Goal: Task Accomplishment & Management: Manage account settings

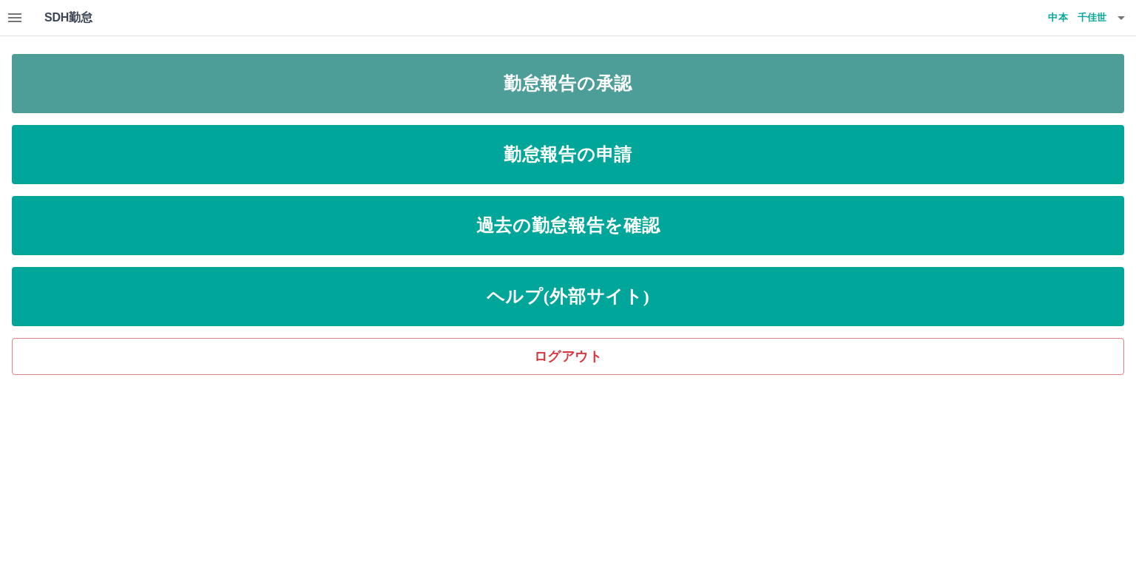
click at [741, 73] on link "勤怠報告の承認" at bounding box center [568, 83] width 1113 height 59
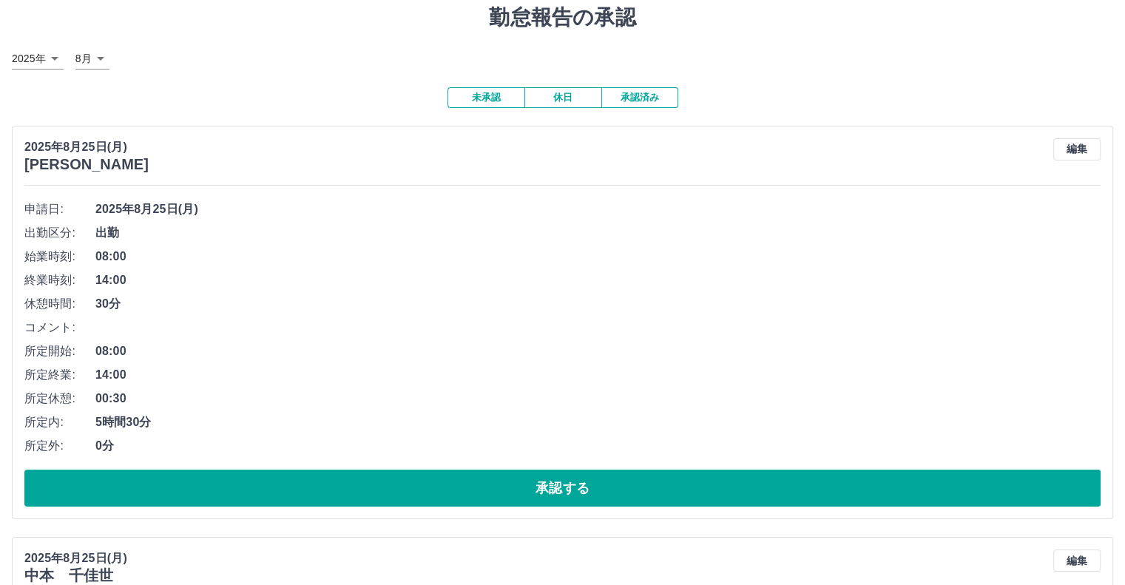
scroll to position [148, 0]
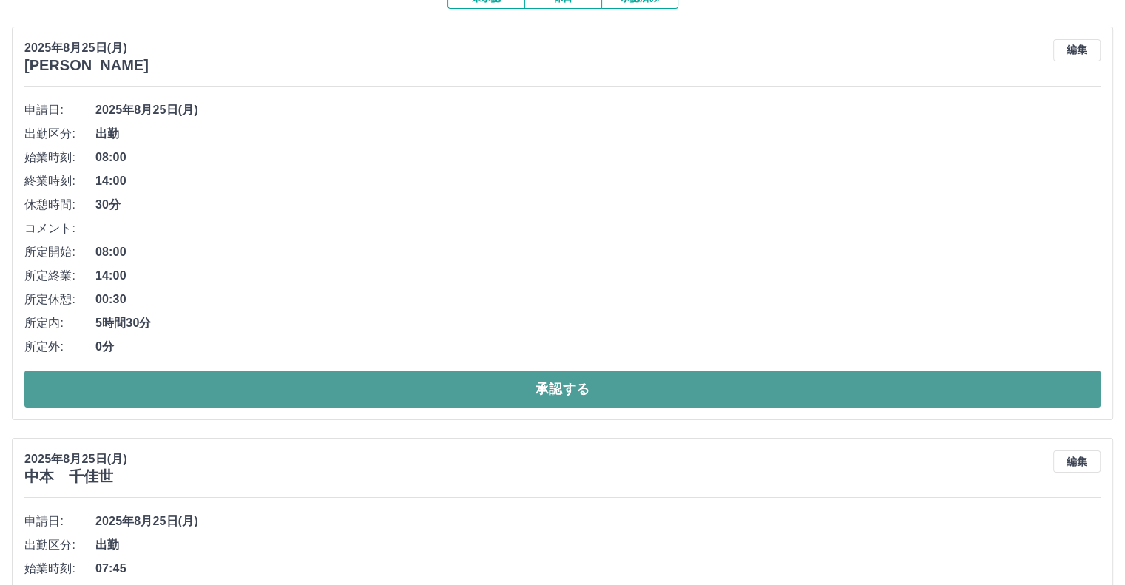
click at [719, 393] on button "承認する" at bounding box center [562, 389] width 1077 height 37
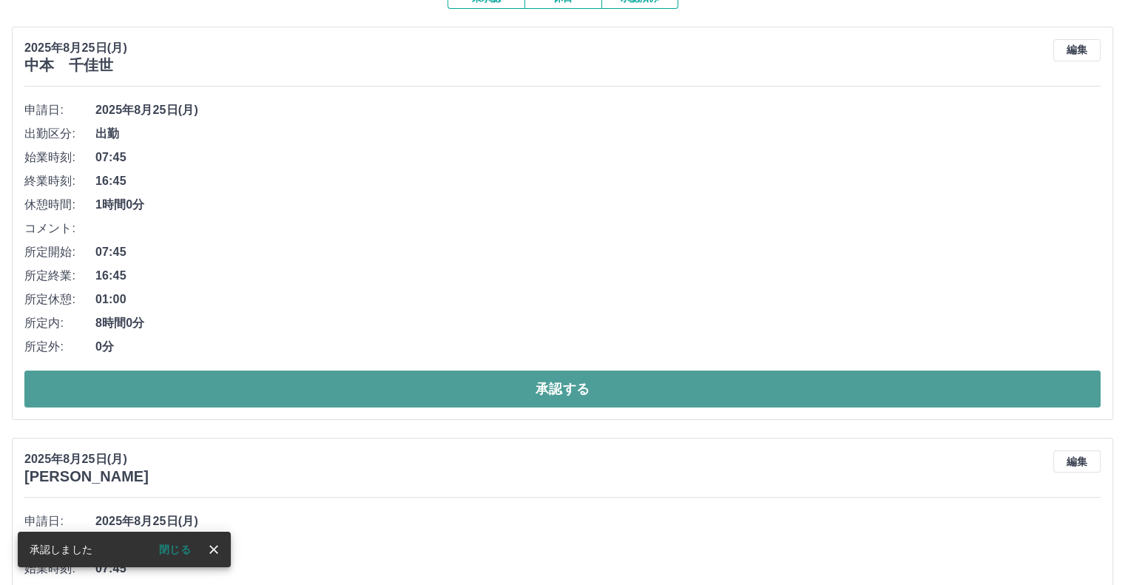
click at [932, 393] on button "承認する" at bounding box center [562, 389] width 1077 height 37
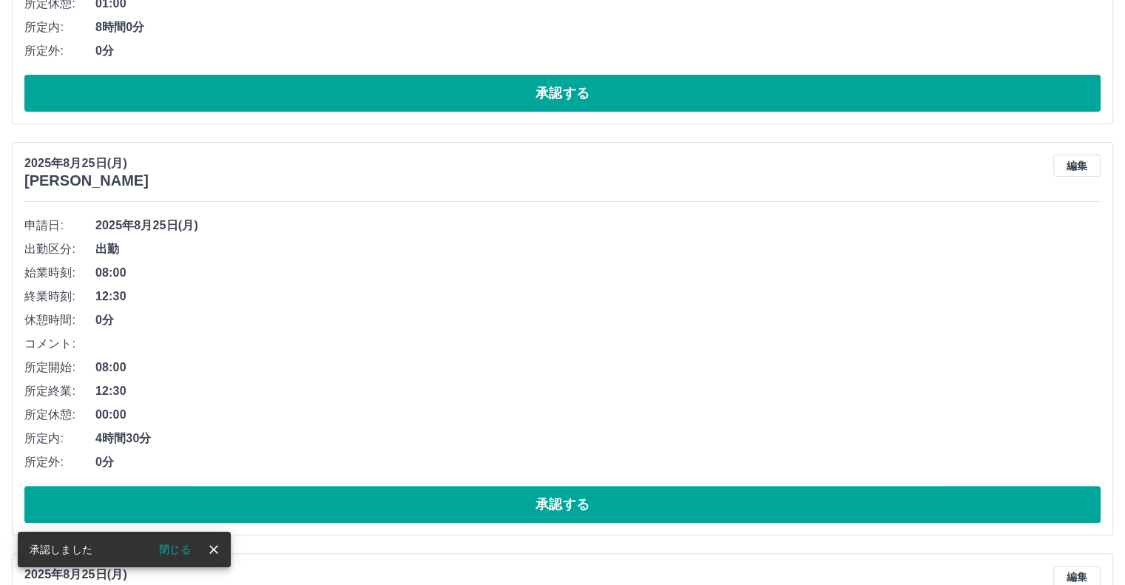
scroll to position [33, 0]
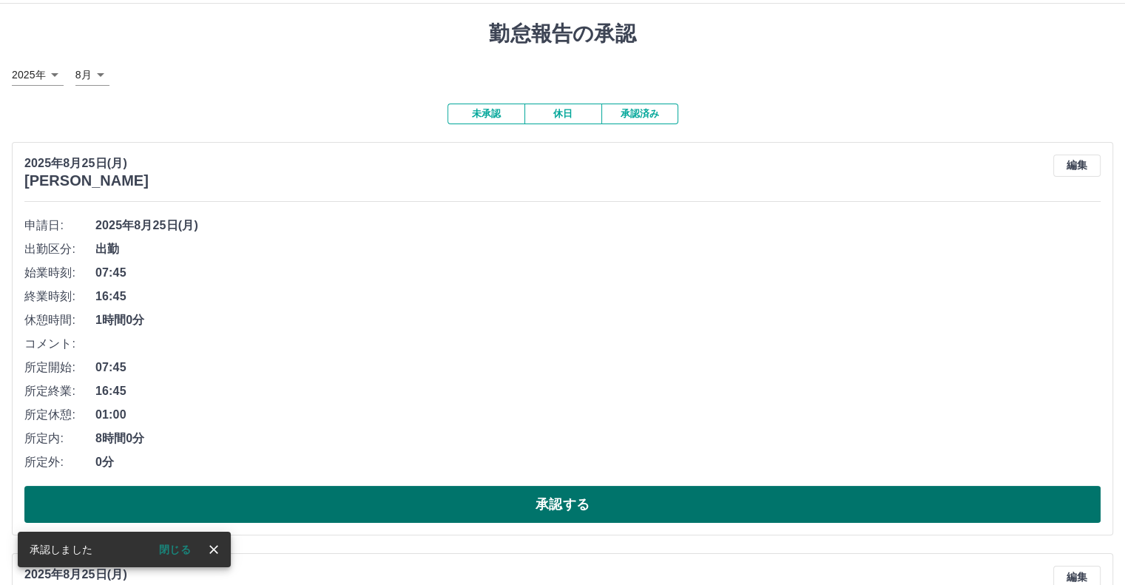
click at [955, 499] on button "承認する" at bounding box center [562, 504] width 1077 height 37
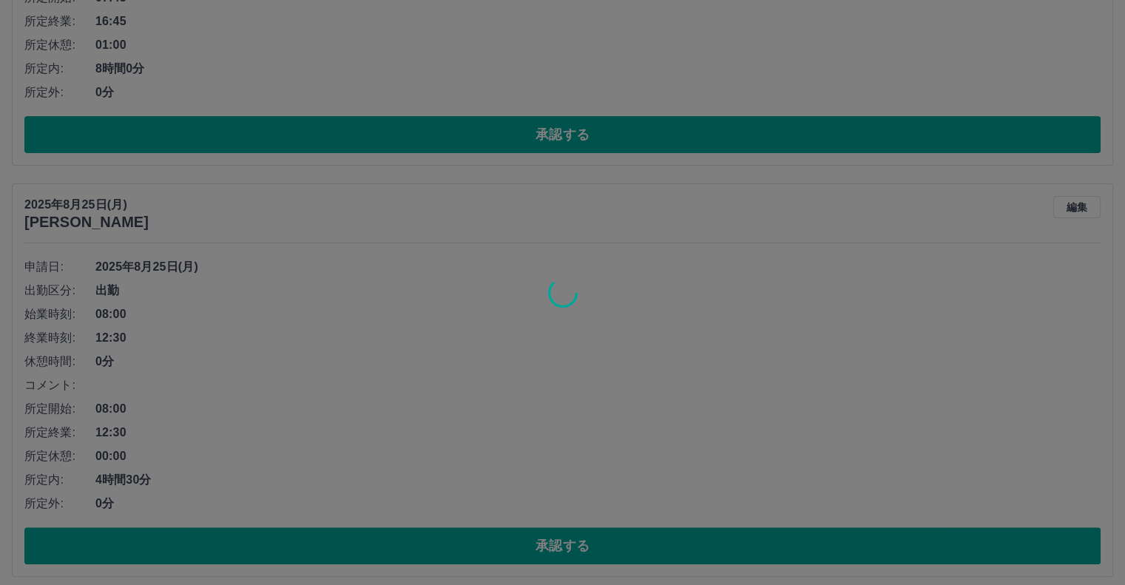
scroll to position [0, 0]
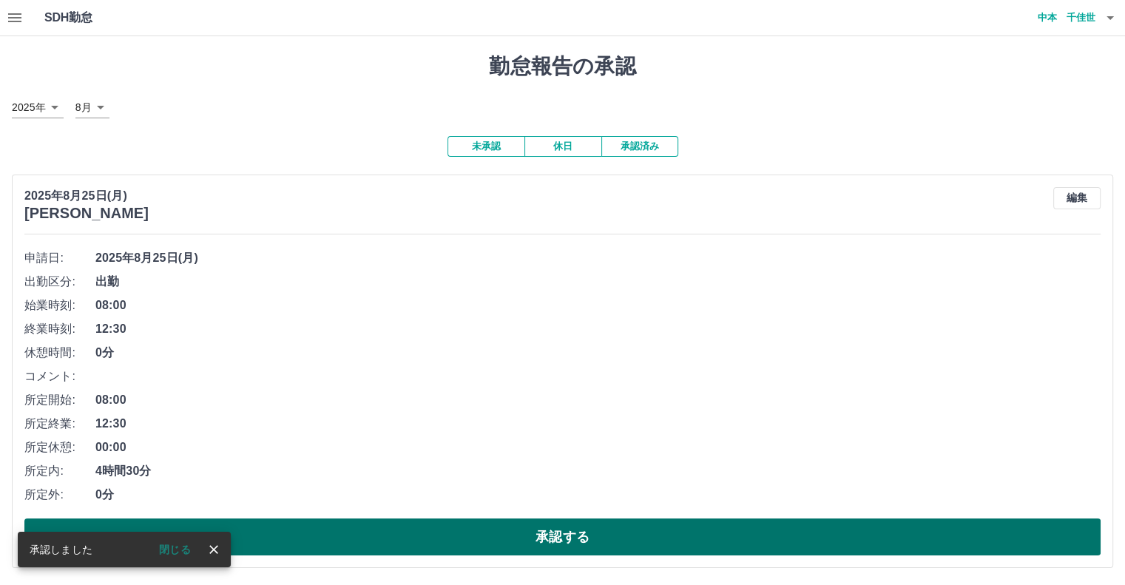
click at [951, 535] on button "承認する" at bounding box center [562, 537] width 1077 height 37
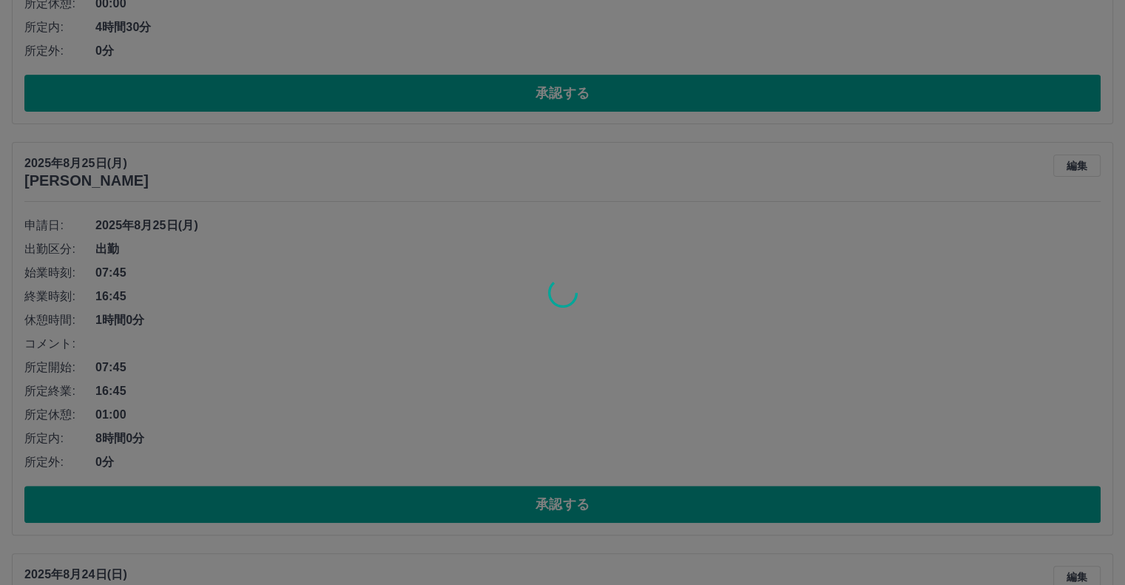
scroll to position [33, 0]
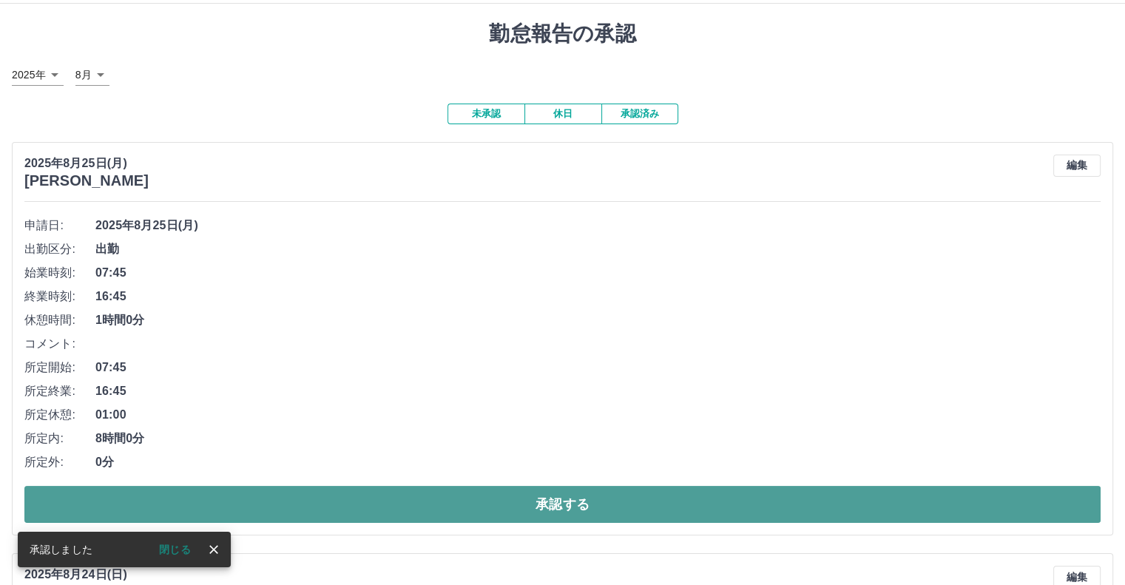
click at [962, 505] on button "承認する" at bounding box center [562, 504] width 1077 height 37
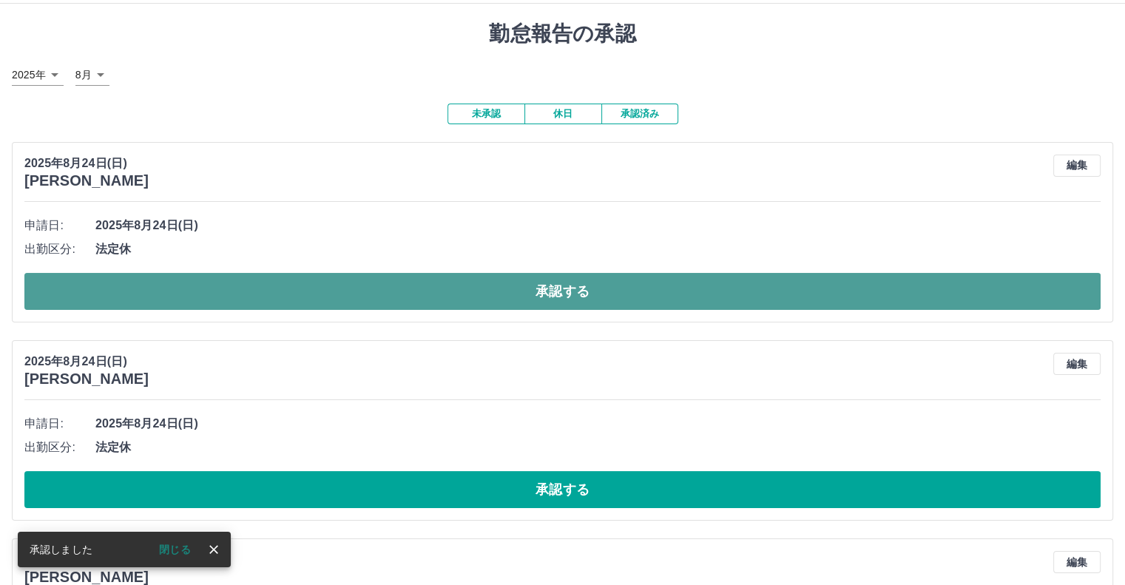
click at [980, 295] on button "承認する" at bounding box center [562, 291] width 1077 height 37
click at [988, 294] on button "承認する" at bounding box center [562, 291] width 1077 height 37
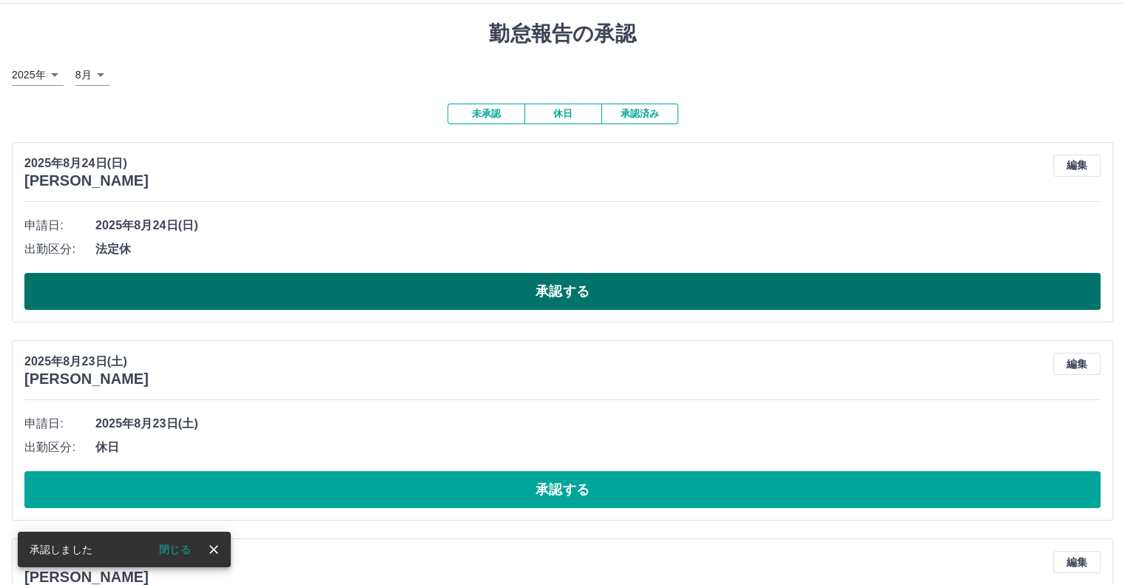
click at [995, 295] on button "承認する" at bounding box center [562, 291] width 1077 height 37
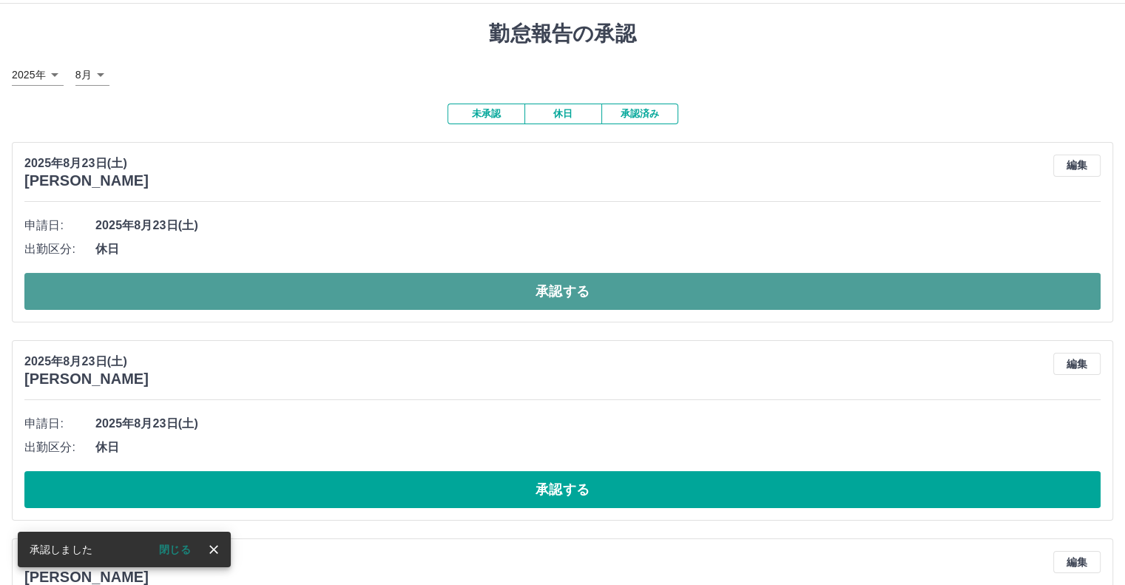
click at [1005, 291] on button "承認する" at bounding box center [562, 291] width 1077 height 37
click at [1009, 295] on button "承認する" at bounding box center [562, 291] width 1077 height 37
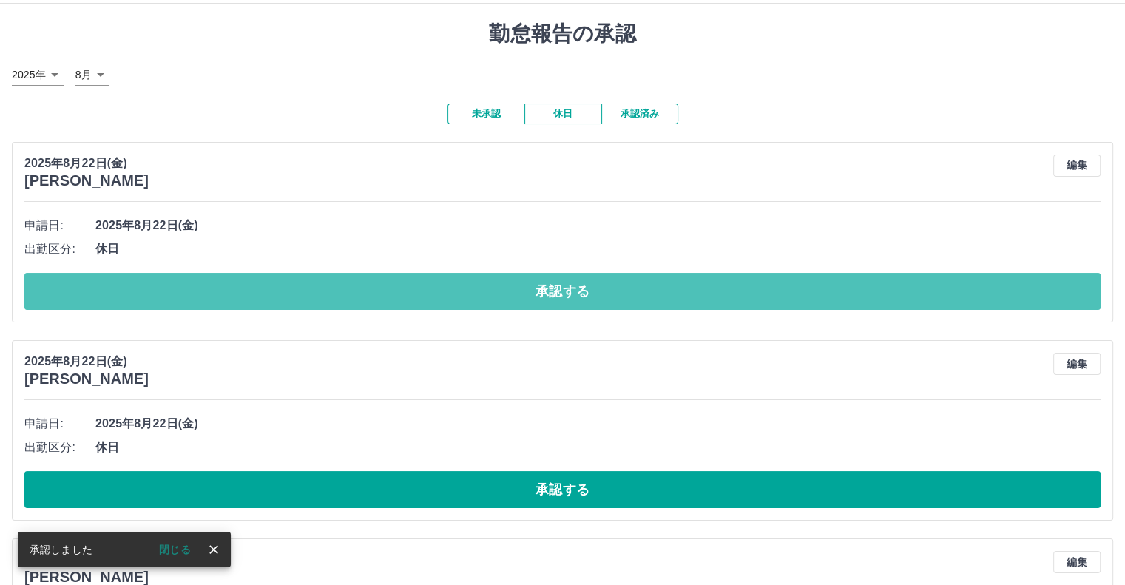
click at [1009, 299] on button "承認する" at bounding box center [562, 291] width 1077 height 37
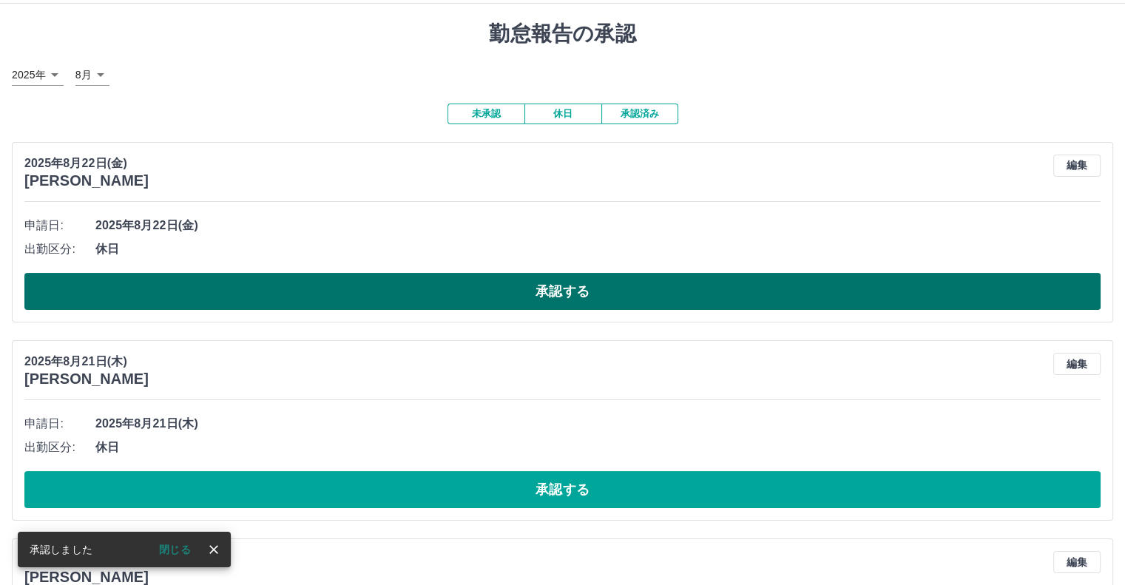
click at [1007, 299] on button "承認する" at bounding box center [562, 291] width 1077 height 37
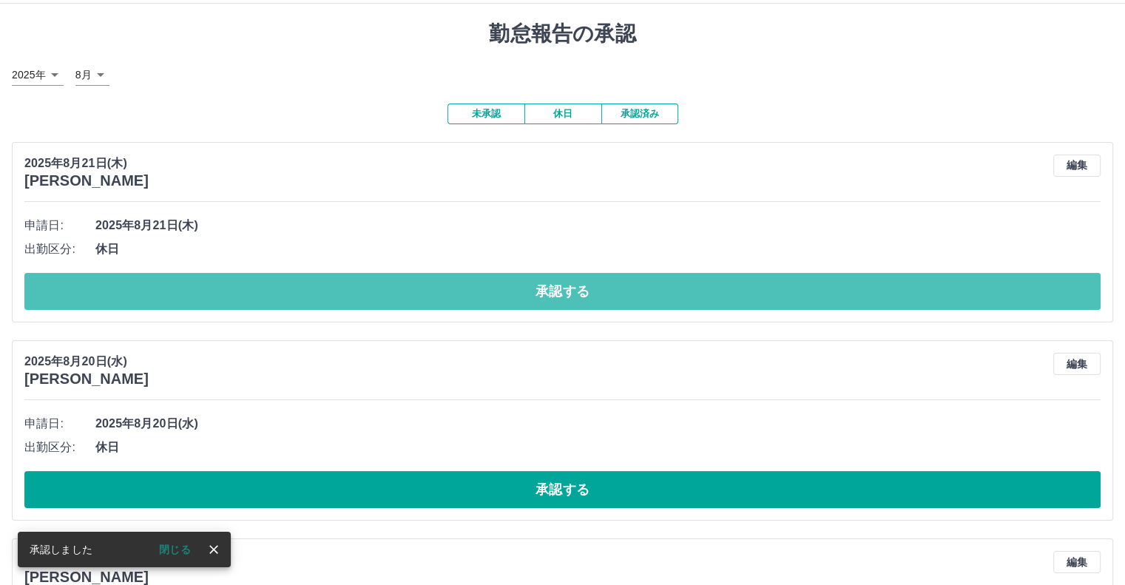
click at [1005, 298] on button "承認する" at bounding box center [562, 291] width 1077 height 37
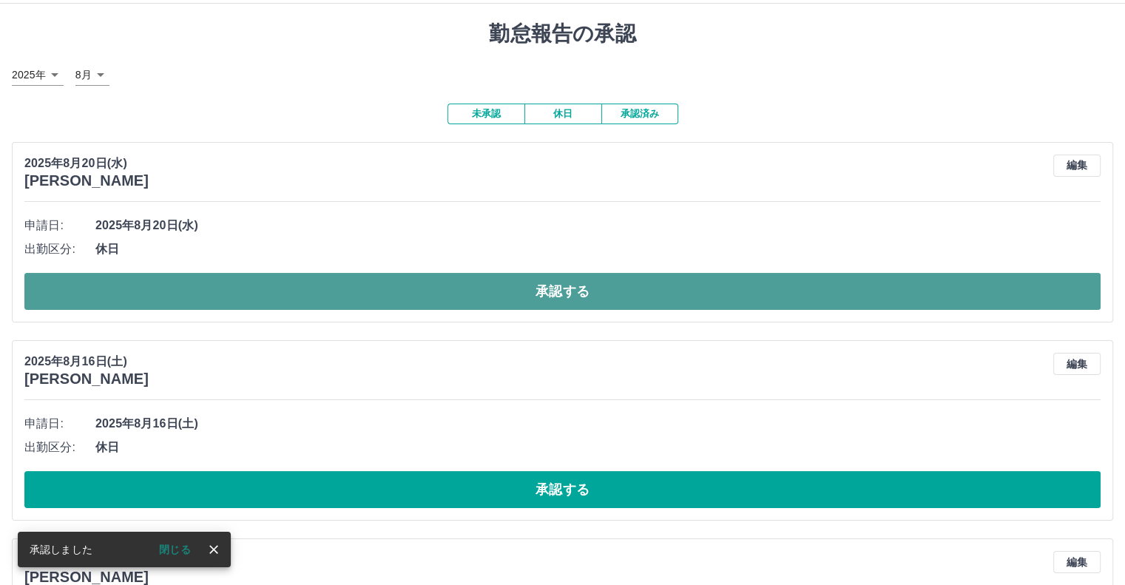
click at [1003, 310] on button "承認する" at bounding box center [562, 291] width 1077 height 37
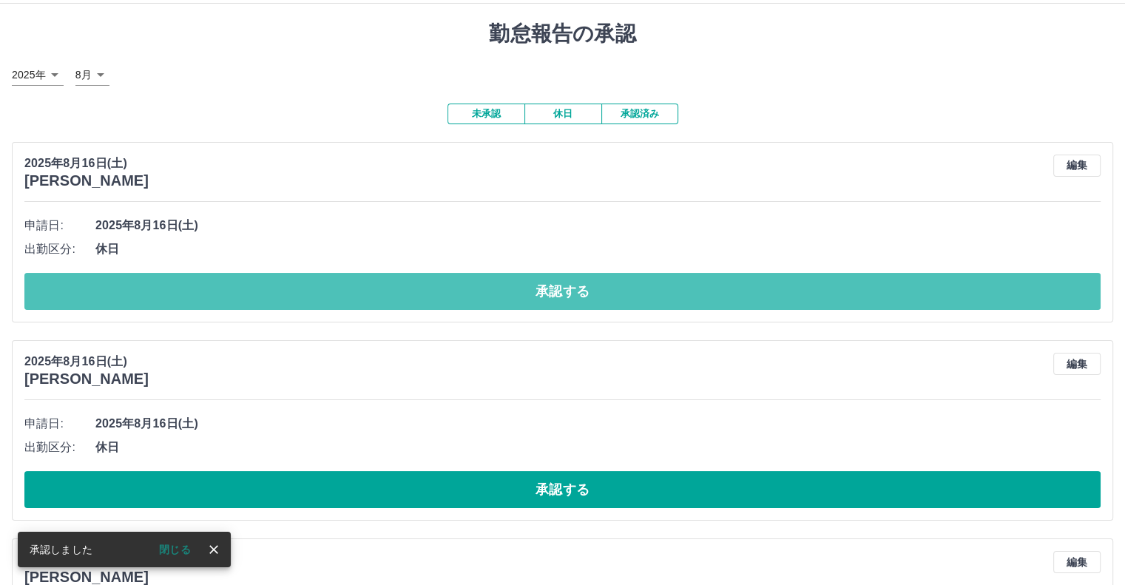
click at [1011, 295] on button "承認する" at bounding box center [562, 291] width 1077 height 37
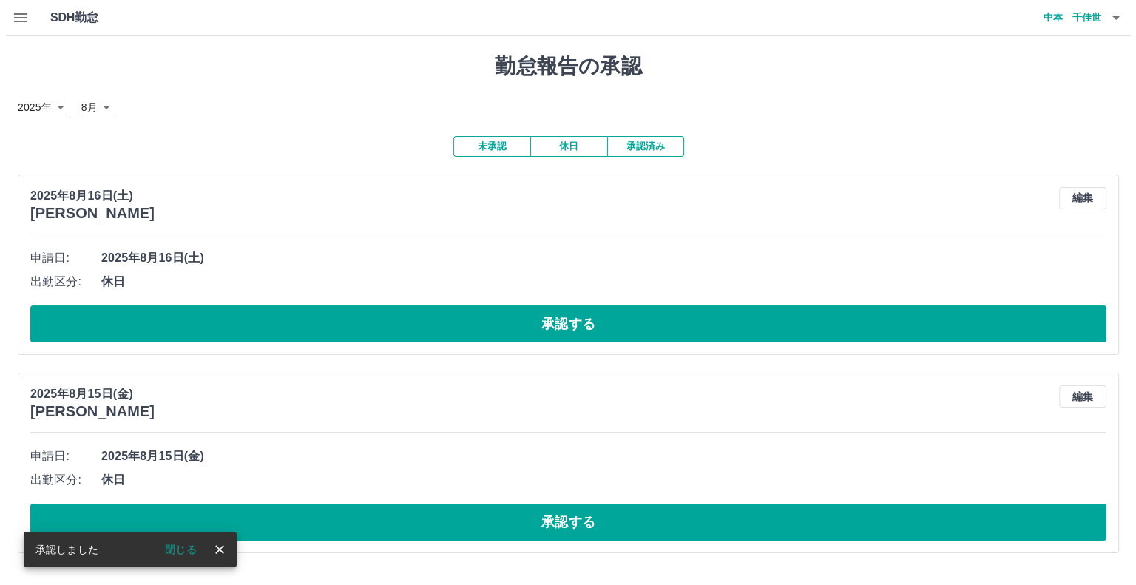
scroll to position [0, 0]
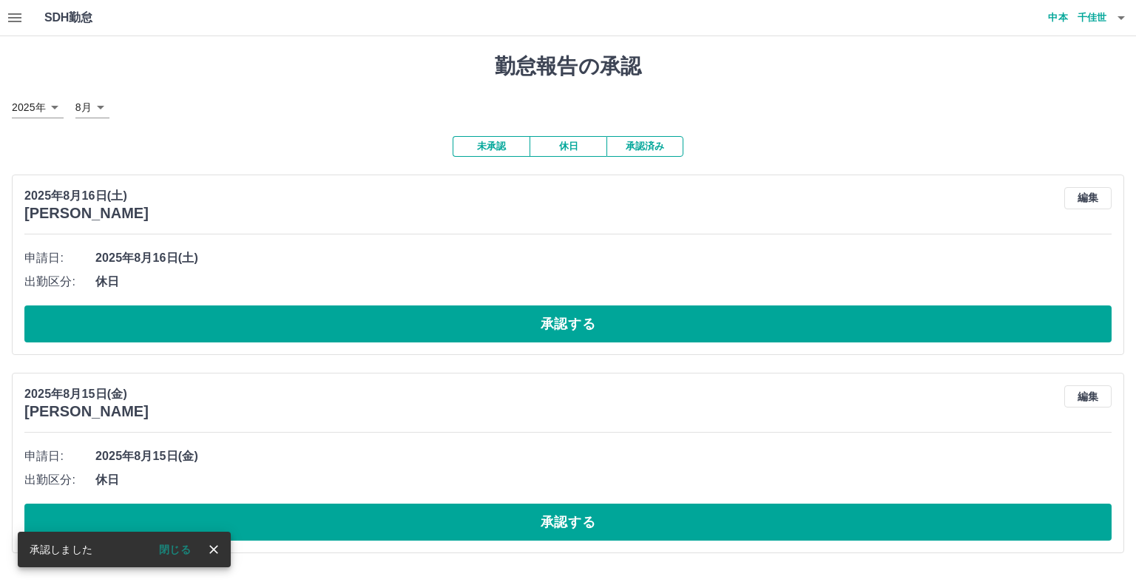
click at [1011, 294] on div "申請日: [DATE] 出勤区分: 休日 承認する" at bounding box center [568, 294] width 1088 height 96
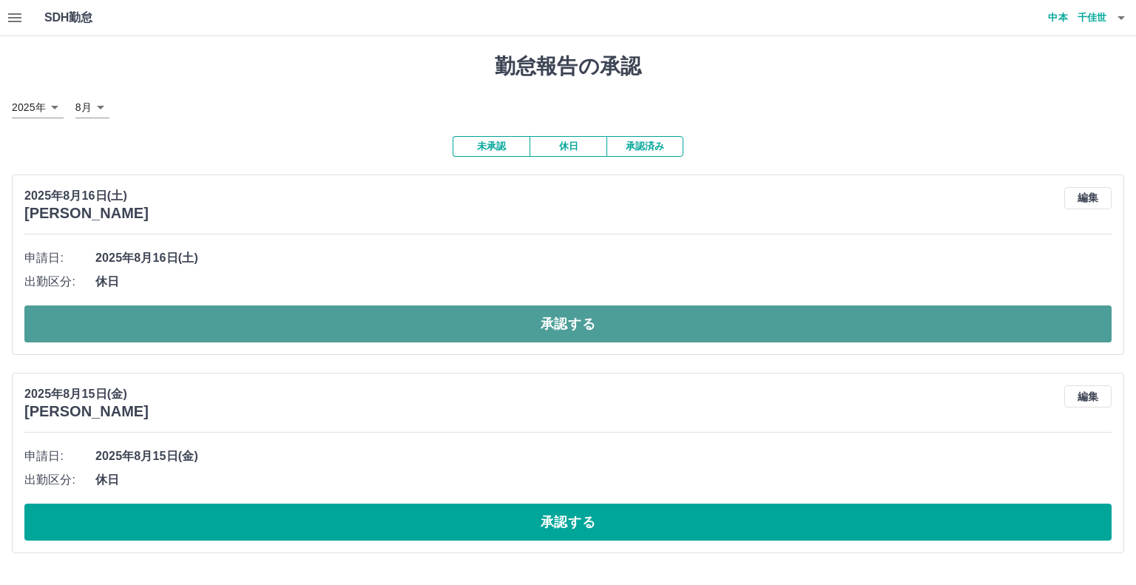
click at [1023, 319] on button "承認する" at bounding box center [568, 324] width 1088 height 37
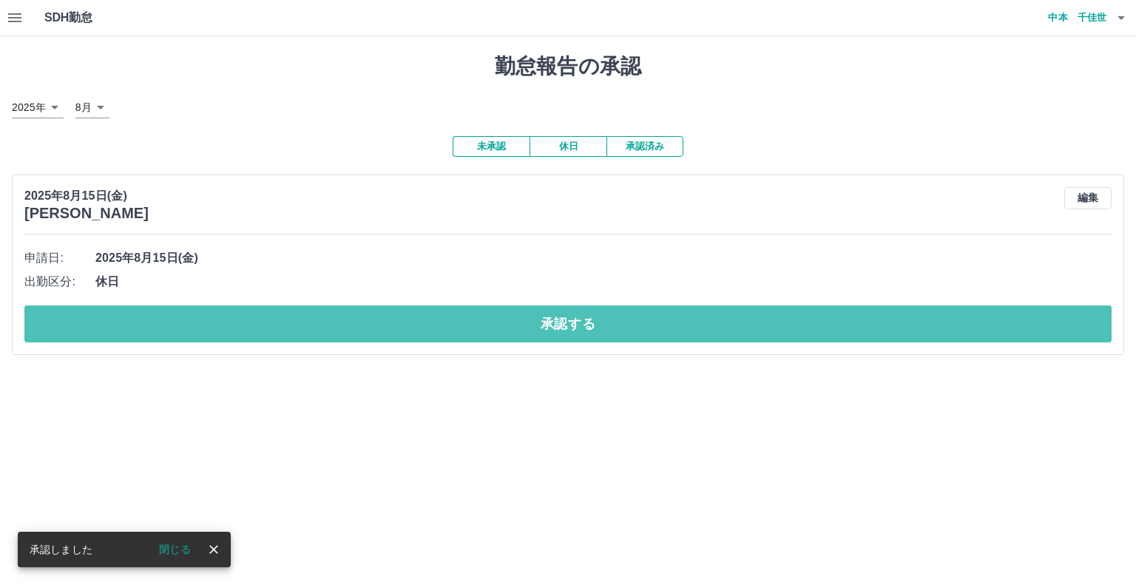
click at [1020, 330] on button "承認する" at bounding box center [568, 324] width 1088 height 37
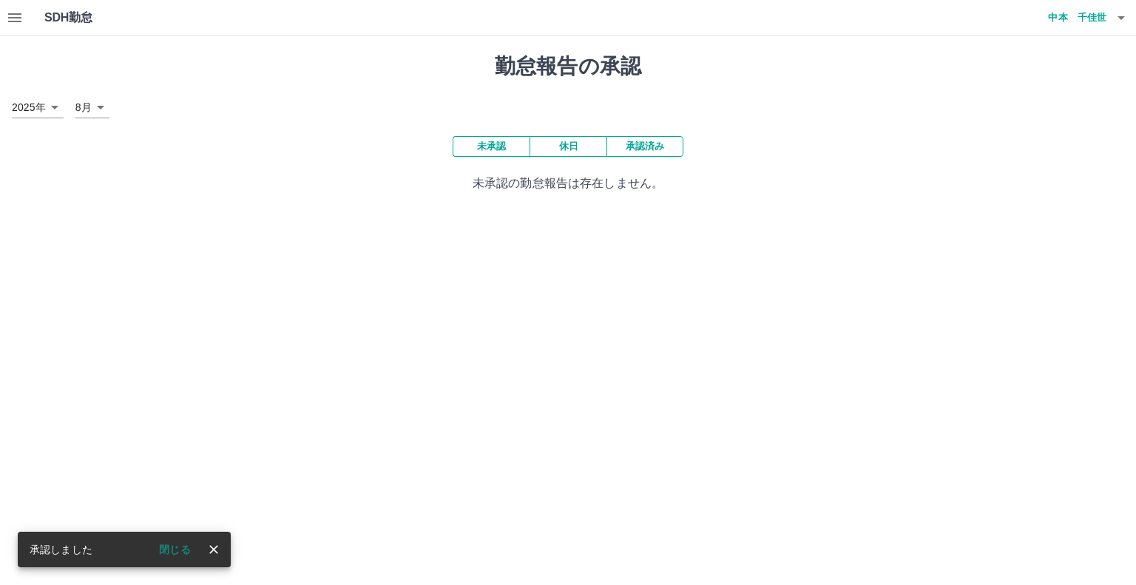
click at [16, 17] on icon "button" at bounding box center [14, 17] width 13 height 9
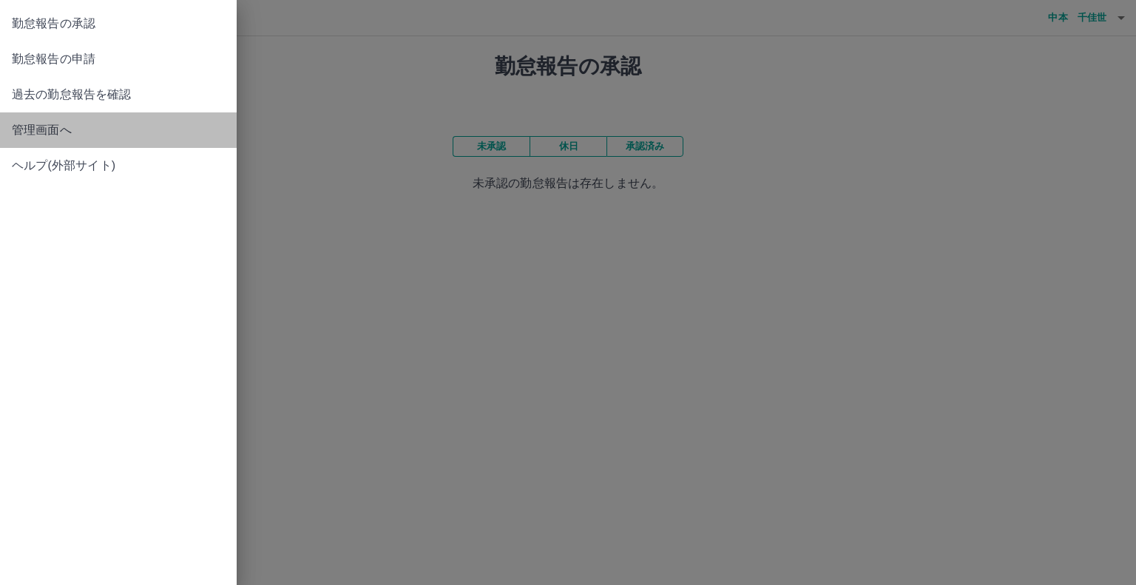
click at [53, 127] on span "管理画面へ" at bounding box center [118, 130] width 213 height 18
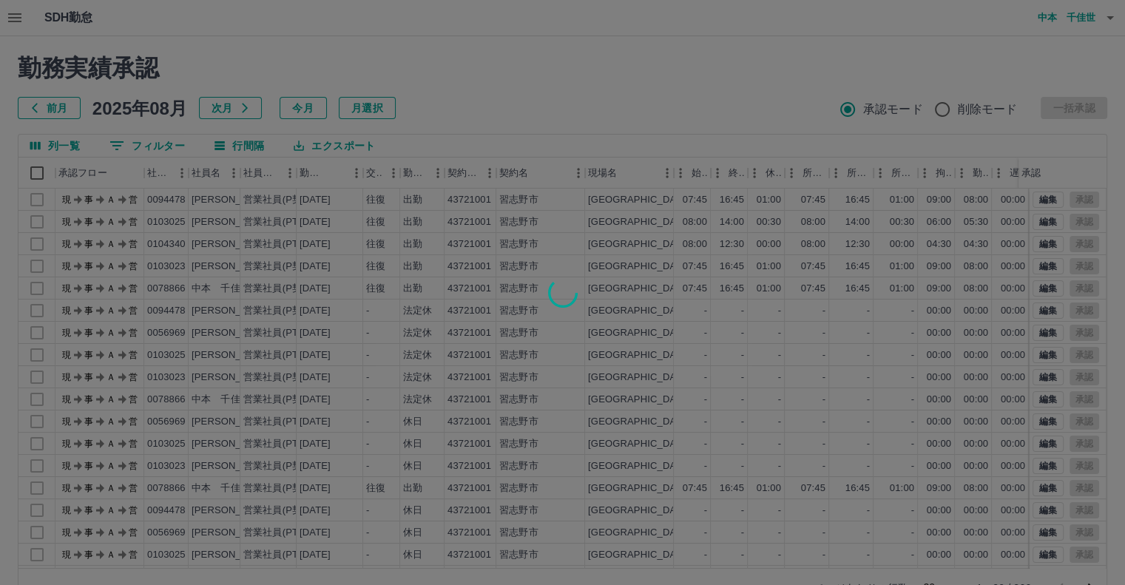
click at [1036, 199] on div at bounding box center [562, 292] width 1125 height 585
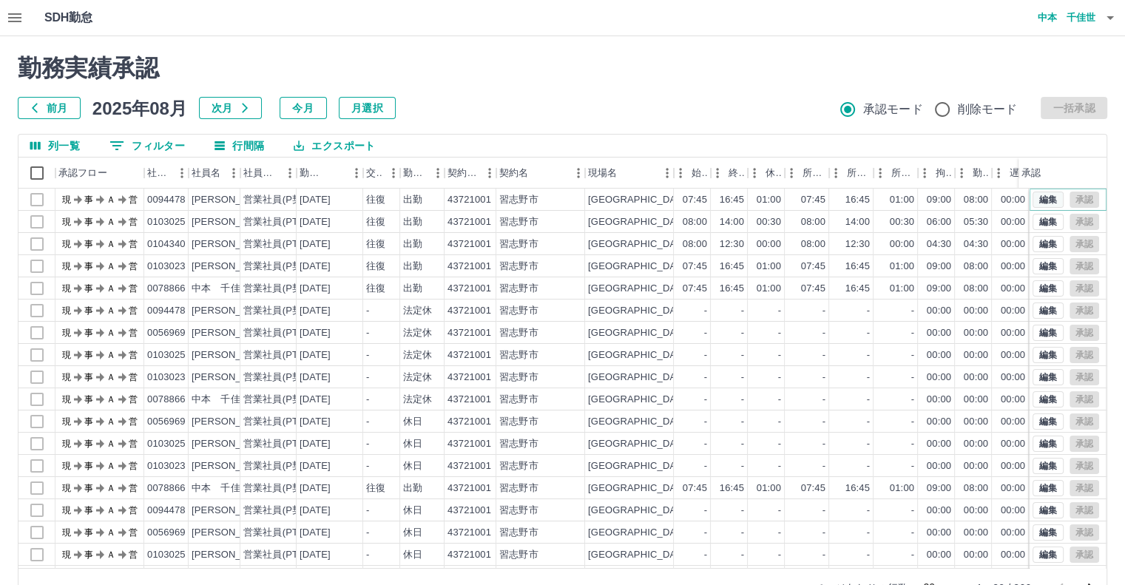
click at [1033, 201] on button "編集" at bounding box center [1048, 200] width 31 height 16
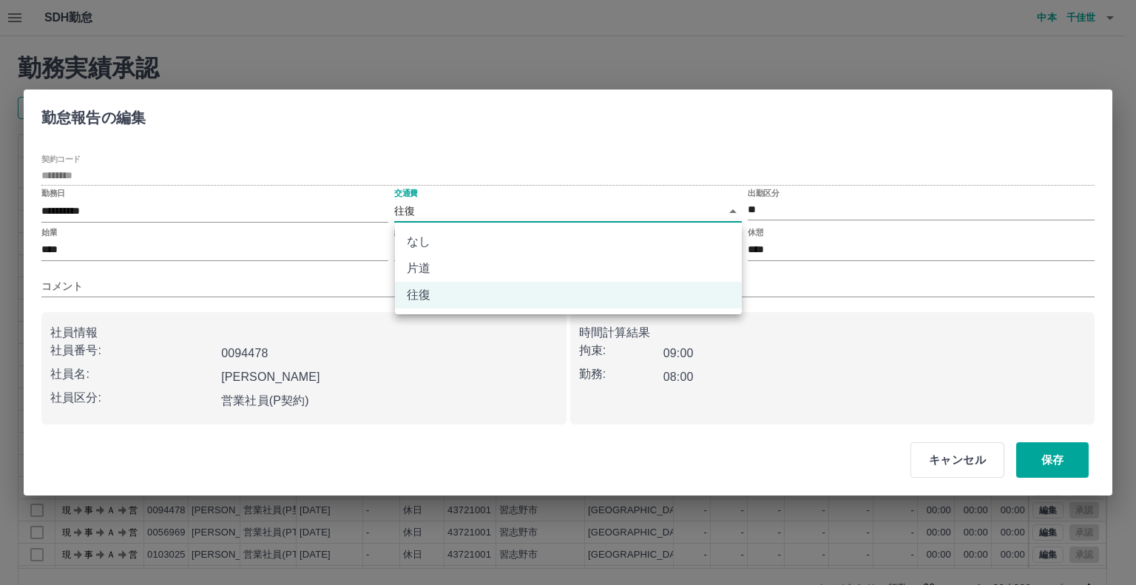
click at [731, 206] on body "SDH勤怠 [PERSON_NAME] 勤務実績承認 前月 [DATE] 次月 今月 月選択 承認モード 削除モード 一括承認 列一覧 0 フィルター 行間隔…" at bounding box center [568, 312] width 1136 height 625
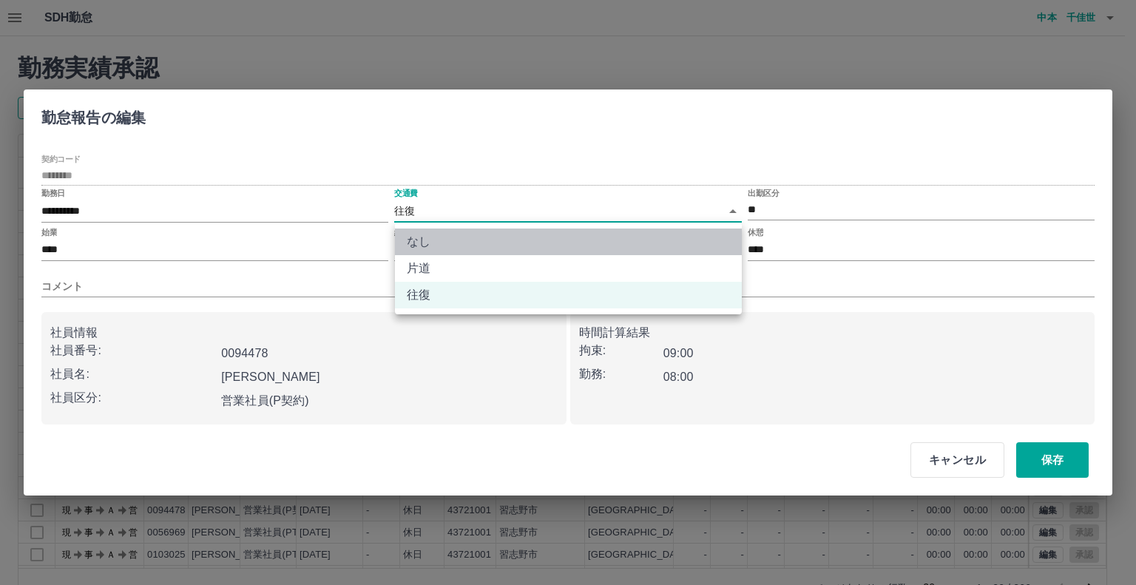
click at [722, 242] on li "なし" at bounding box center [568, 242] width 347 height 27
type input "****"
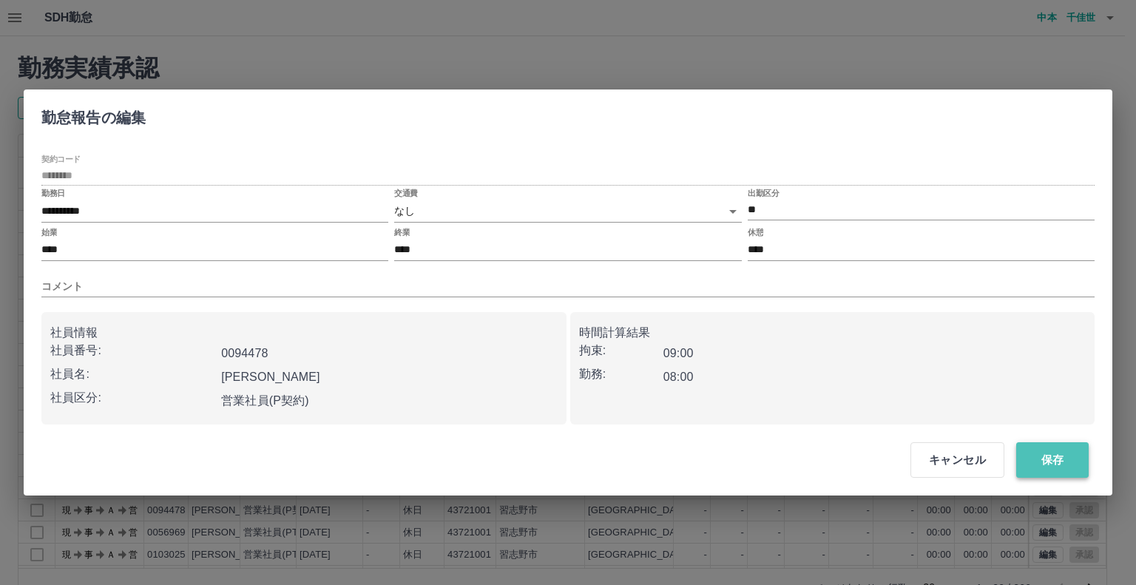
click at [1044, 457] on button "保存" at bounding box center [1053, 460] width 73 height 36
click at [1054, 461] on button "保存" at bounding box center [1053, 460] width 73 height 36
click at [1051, 464] on button "保存" at bounding box center [1053, 460] width 73 height 36
click at [838, 530] on div "**********" at bounding box center [568, 292] width 1136 height 585
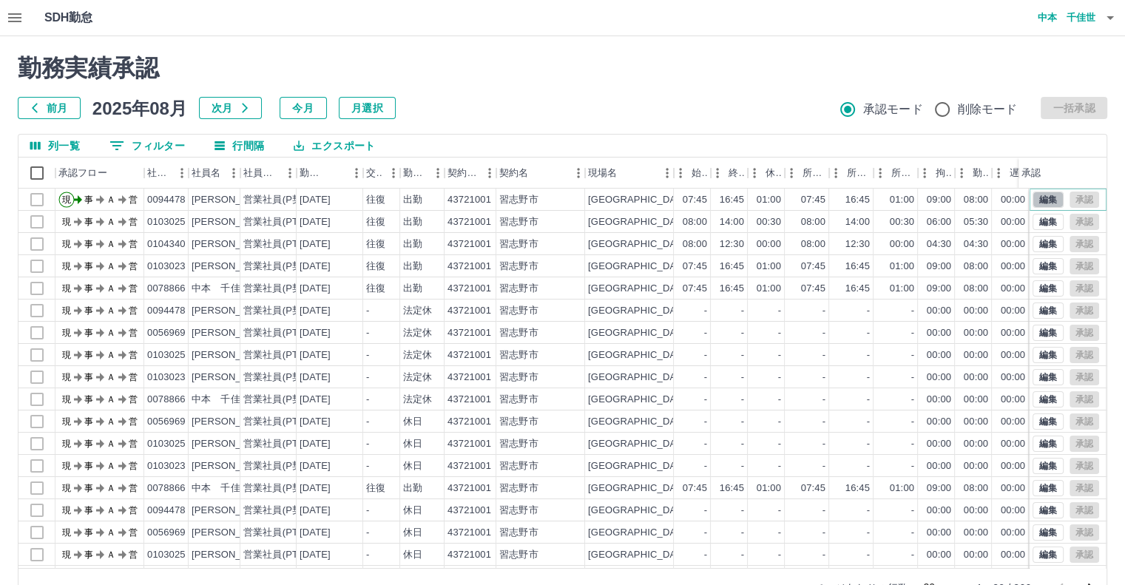
click at [1036, 195] on button "編集" at bounding box center [1048, 200] width 31 height 16
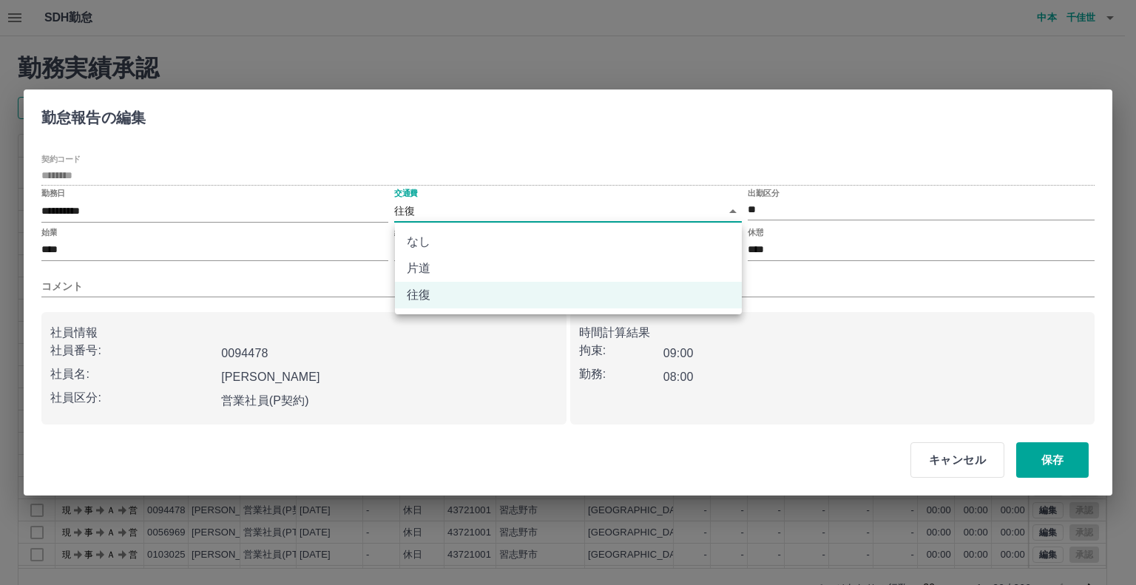
click at [737, 209] on body "SDH勤怠 [PERSON_NAME] 勤務実績承認 前月 [DATE] 次月 今月 月選択 承認モード 削除モード 一括承認 列一覧 0 フィルター 行間隔…" at bounding box center [568, 312] width 1136 height 625
click at [726, 240] on li "なし" at bounding box center [568, 242] width 347 height 27
type input "****"
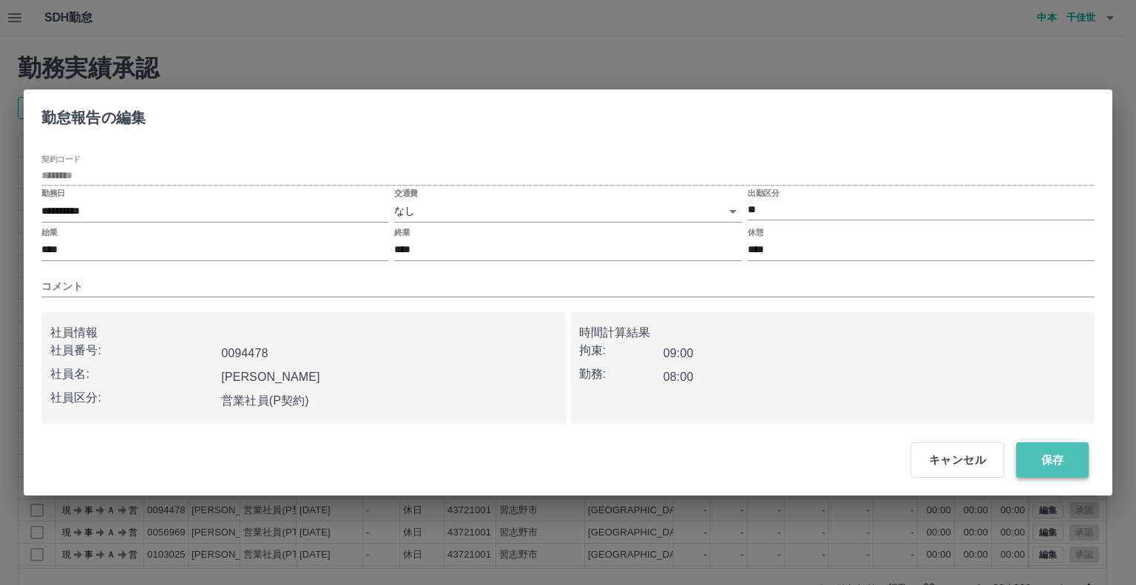
click at [1036, 455] on button "保存" at bounding box center [1053, 460] width 73 height 36
click at [1023, 452] on button "保存" at bounding box center [1053, 460] width 73 height 36
click at [1059, 455] on button "保存" at bounding box center [1053, 460] width 73 height 36
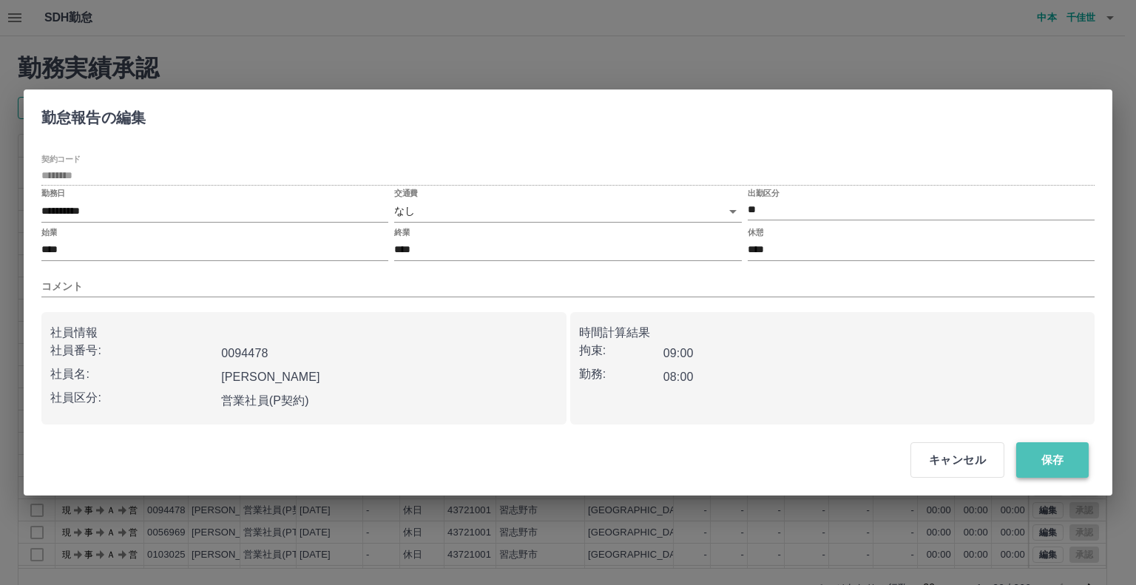
click at [1059, 455] on button "保存" at bounding box center [1053, 460] width 73 height 36
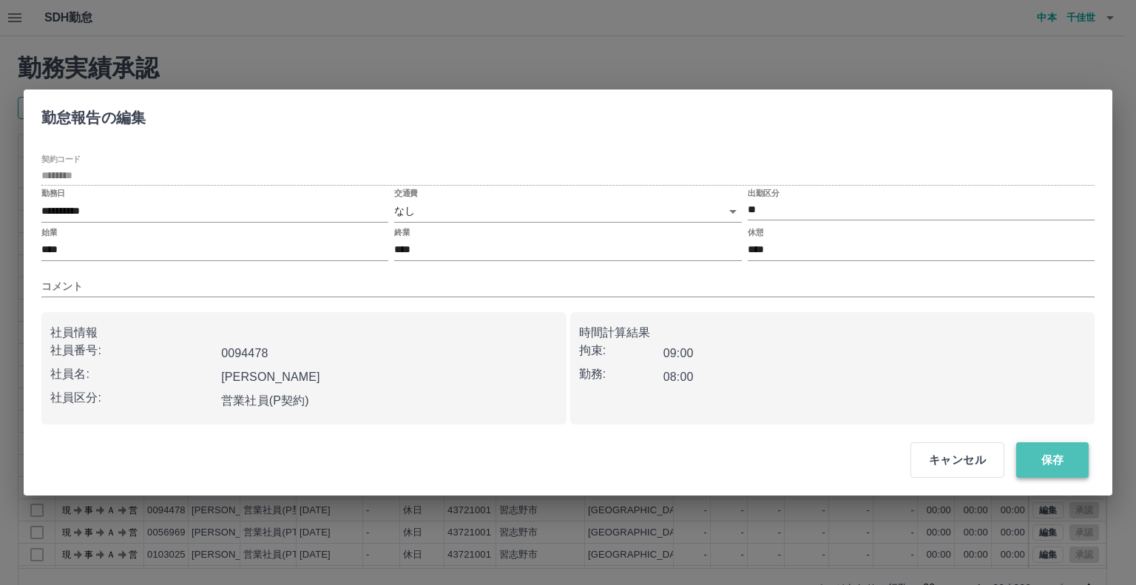
click at [1059, 455] on button "保存" at bounding box center [1053, 460] width 73 height 36
click at [870, 529] on div "**********" at bounding box center [568, 292] width 1136 height 585
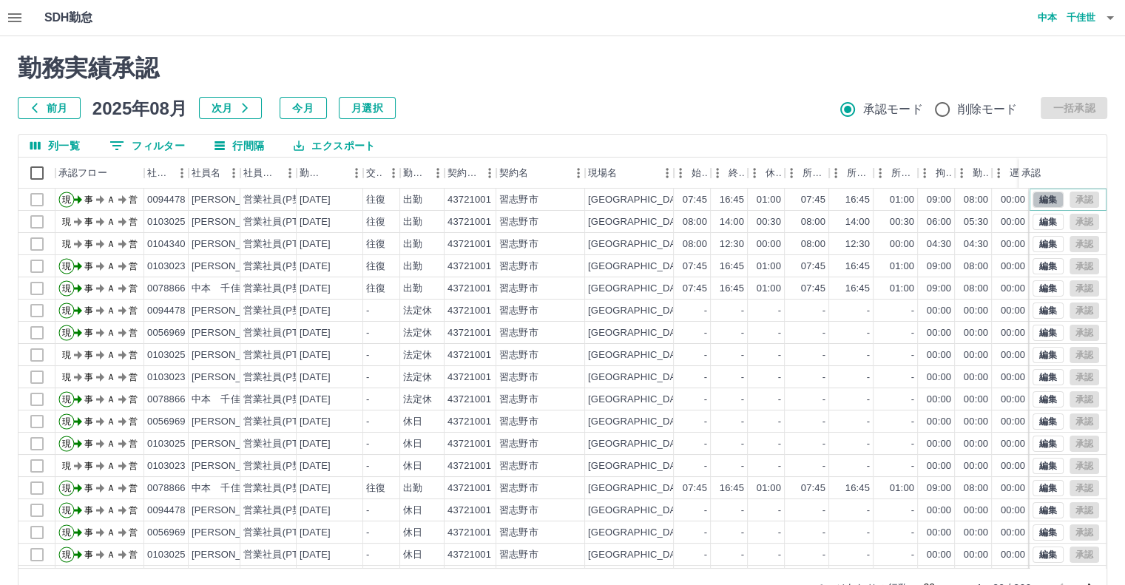
click at [1033, 198] on button "編集" at bounding box center [1048, 200] width 31 height 16
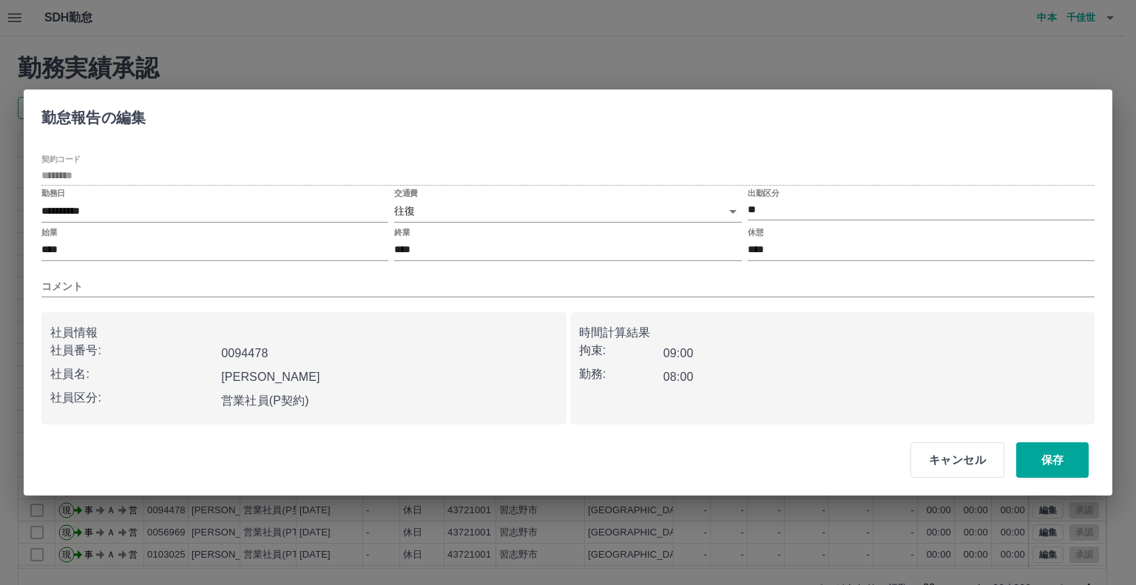
click at [735, 210] on body "SDH勤怠 [PERSON_NAME] 勤務実績承認 前月 [DATE] 次月 今月 月選択 承認モード 削除モード 一括承認 列一覧 0 フィルター 行間隔…" at bounding box center [568, 312] width 1136 height 625
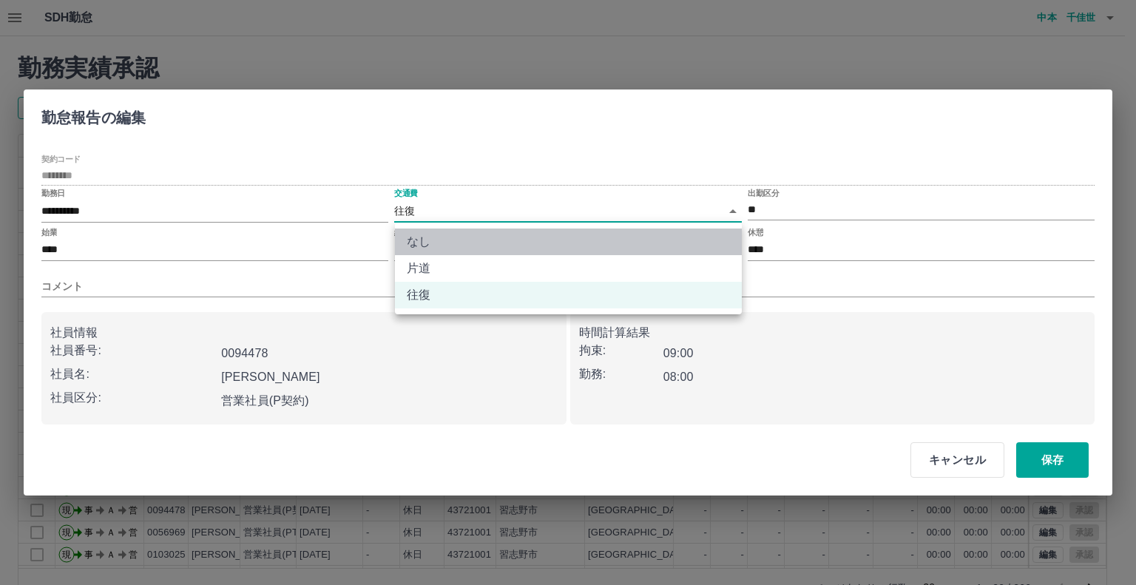
click at [709, 234] on li "なし" at bounding box center [568, 242] width 347 height 27
type input "****"
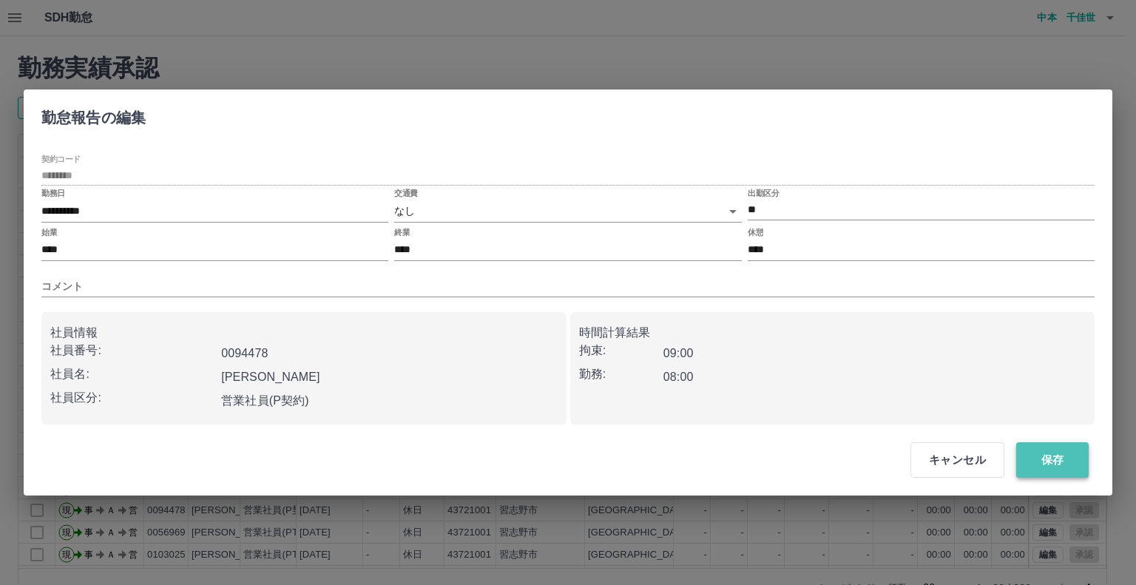
click at [1051, 457] on button "保存" at bounding box center [1053, 460] width 73 height 36
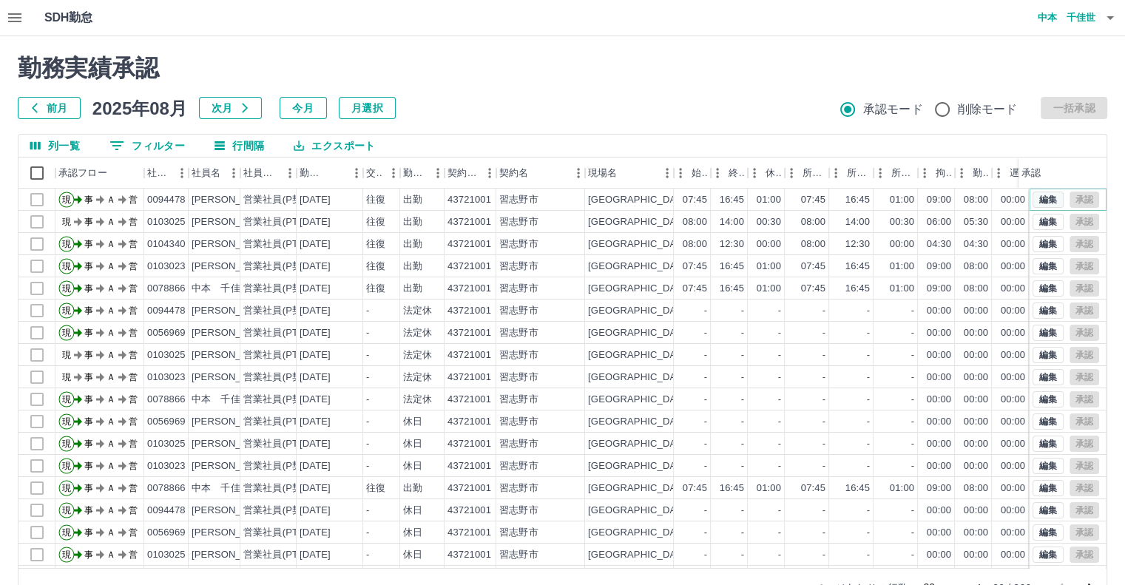
click at [1036, 198] on button "編集" at bounding box center [1048, 200] width 31 height 16
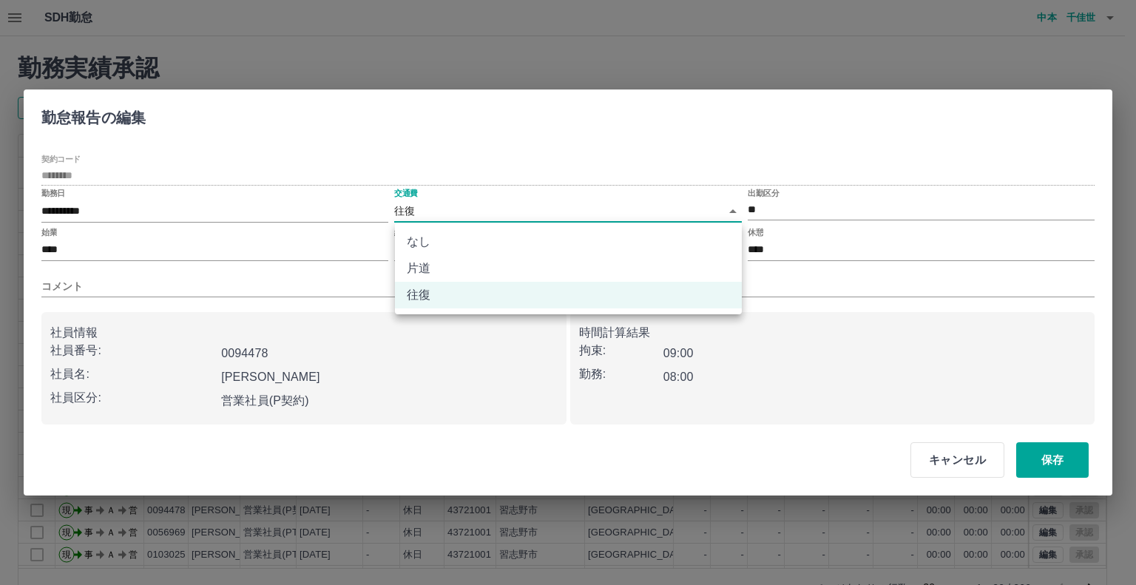
click at [731, 209] on body "SDH勤怠 [PERSON_NAME] 勤務実績承認 前月 [DATE] 次月 今月 月選択 承認モード 削除モード 一括承認 列一覧 0 フィルター 行間隔…" at bounding box center [568, 312] width 1136 height 625
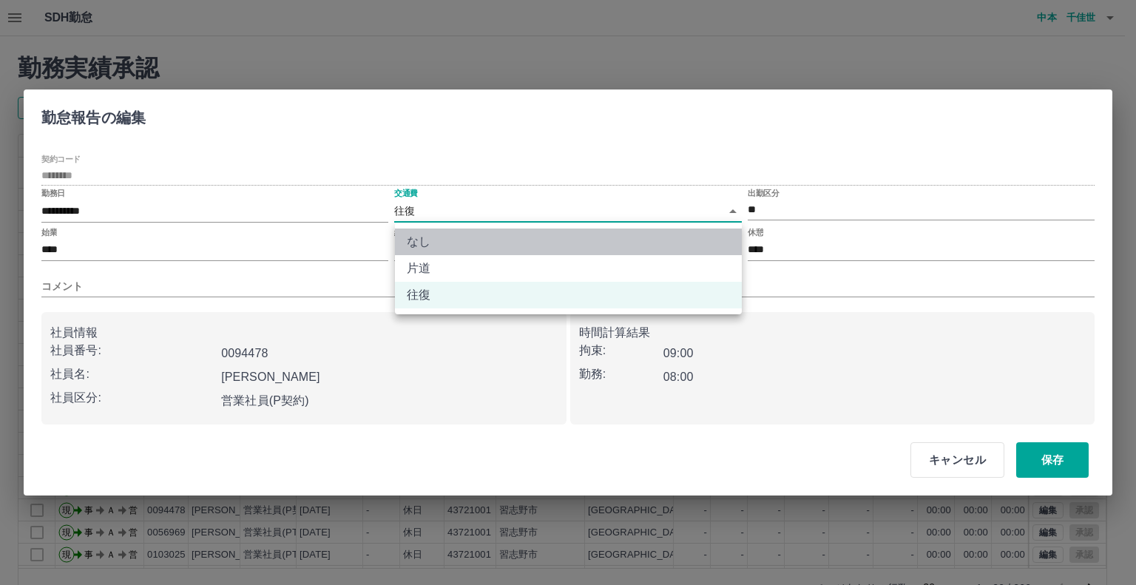
click at [728, 235] on li "なし" at bounding box center [568, 242] width 347 height 27
type input "****"
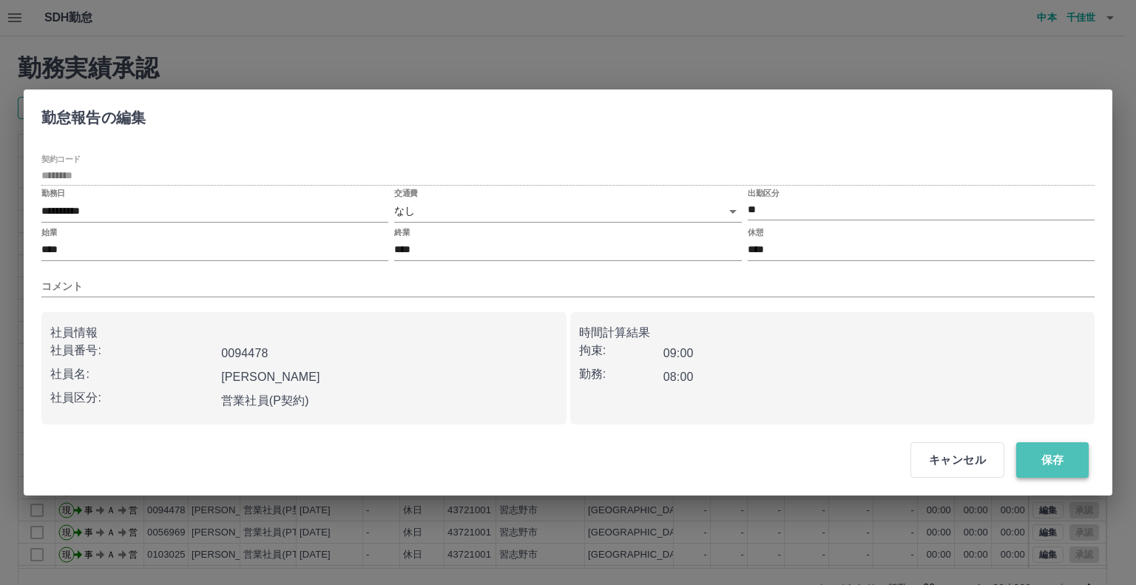
click at [1071, 458] on button "保存" at bounding box center [1053, 460] width 73 height 36
click at [1042, 458] on button "保存" at bounding box center [1053, 460] width 73 height 36
click at [888, 524] on div "**********" at bounding box center [568, 292] width 1136 height 585
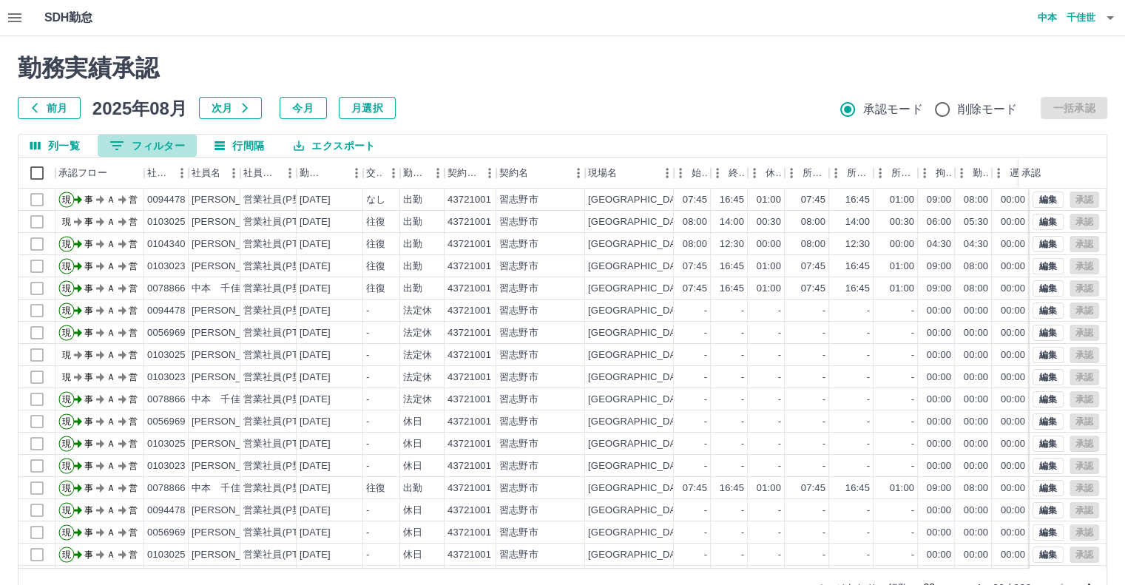
click at [136, 144] on button "0 フィルター" at bounding box center [147, 146] width 99 height 22
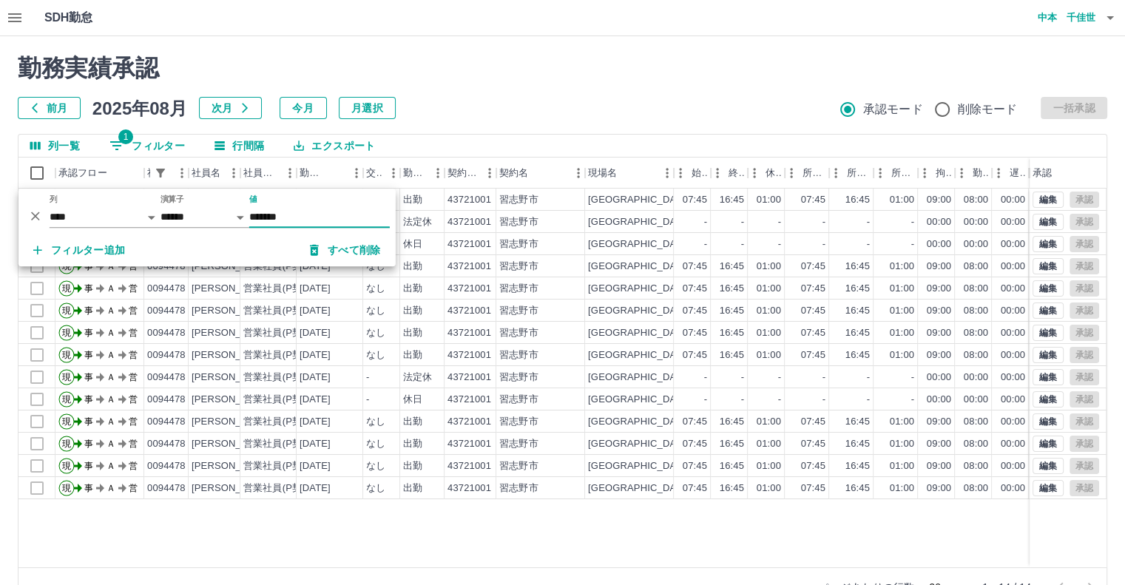
type input "*******"
click at [305, 143] on icon "エクスポート" at bounding box center [298, 145] width 13 height 13
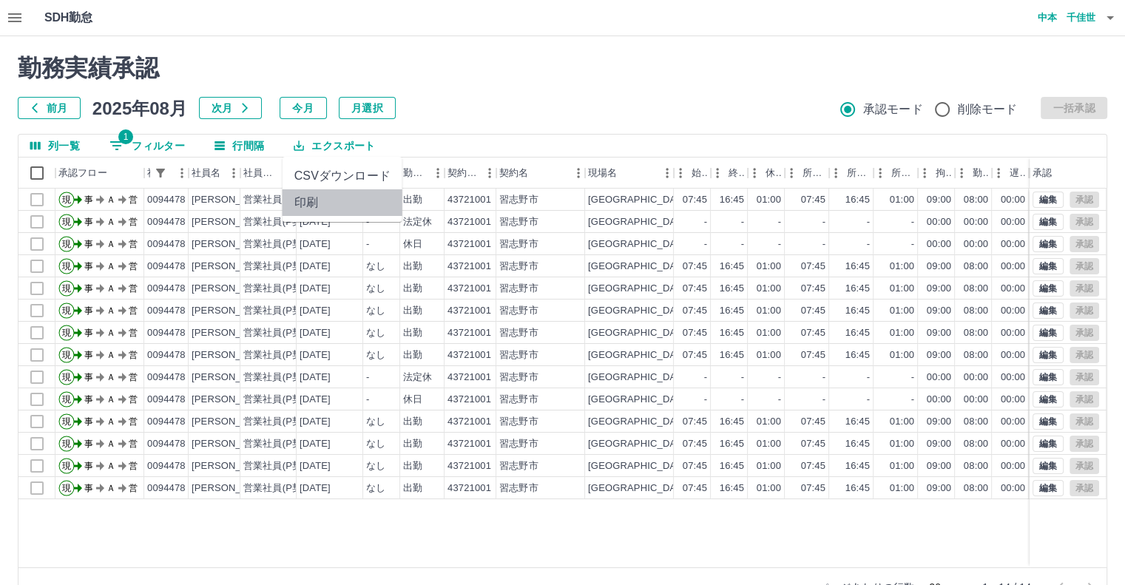
click at [307, 201] on li "印刷" at bounding box center [343, 202] width 120 height 27
click at [1110, 16] on icon "button" at bounding box center [1110, 18] width 7 height 4
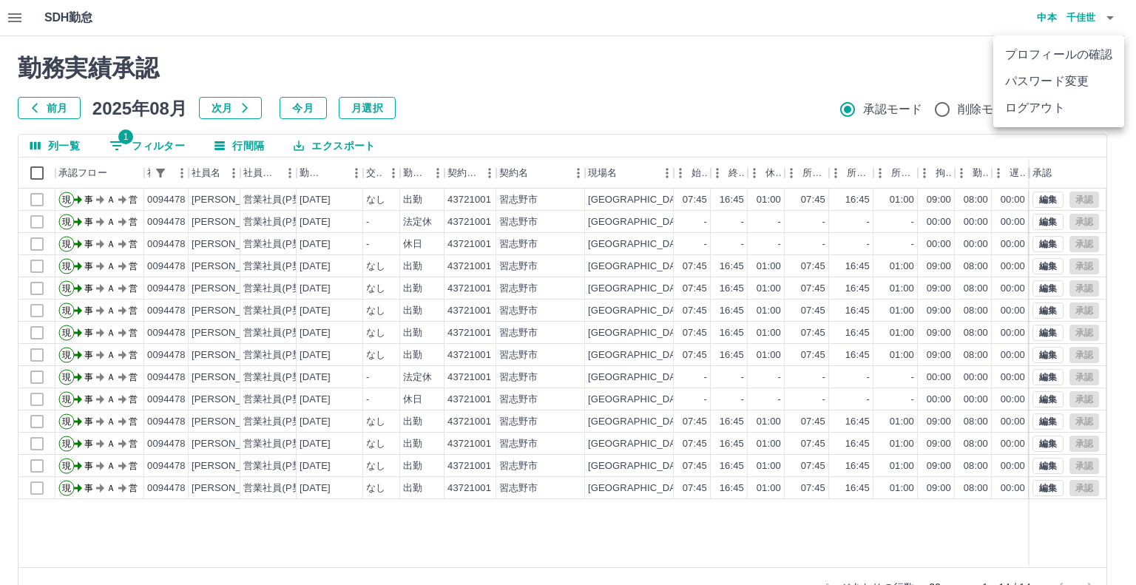
click at [1053, 106] on li "ログアウト" at bounding box center [1059, 108] width 131 height 27
